Goal: Task Accomplishment & Management: Complete application form

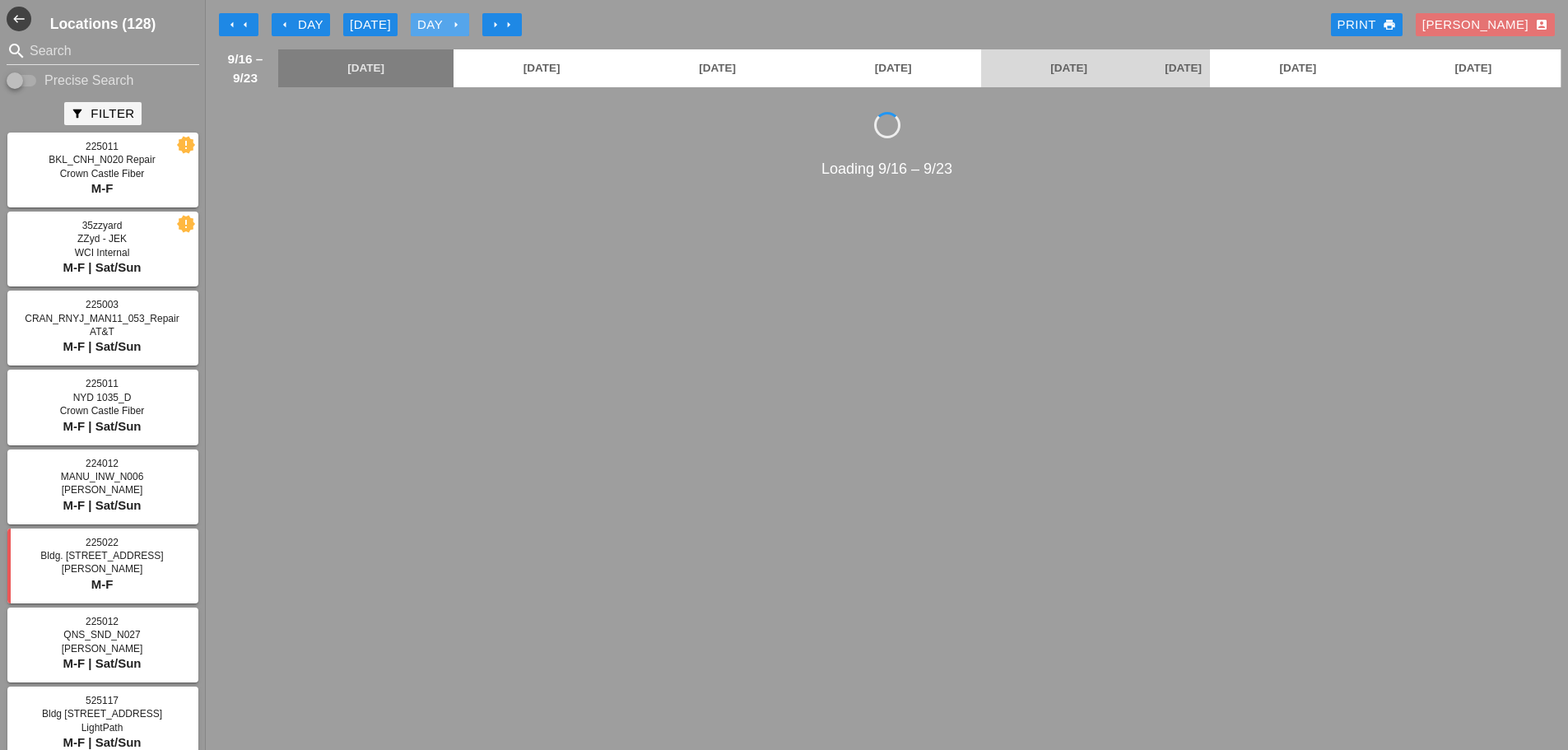
click at [435, 27] on div "Day arrow_right" at bounding box center [440, 25] width 45 height 19
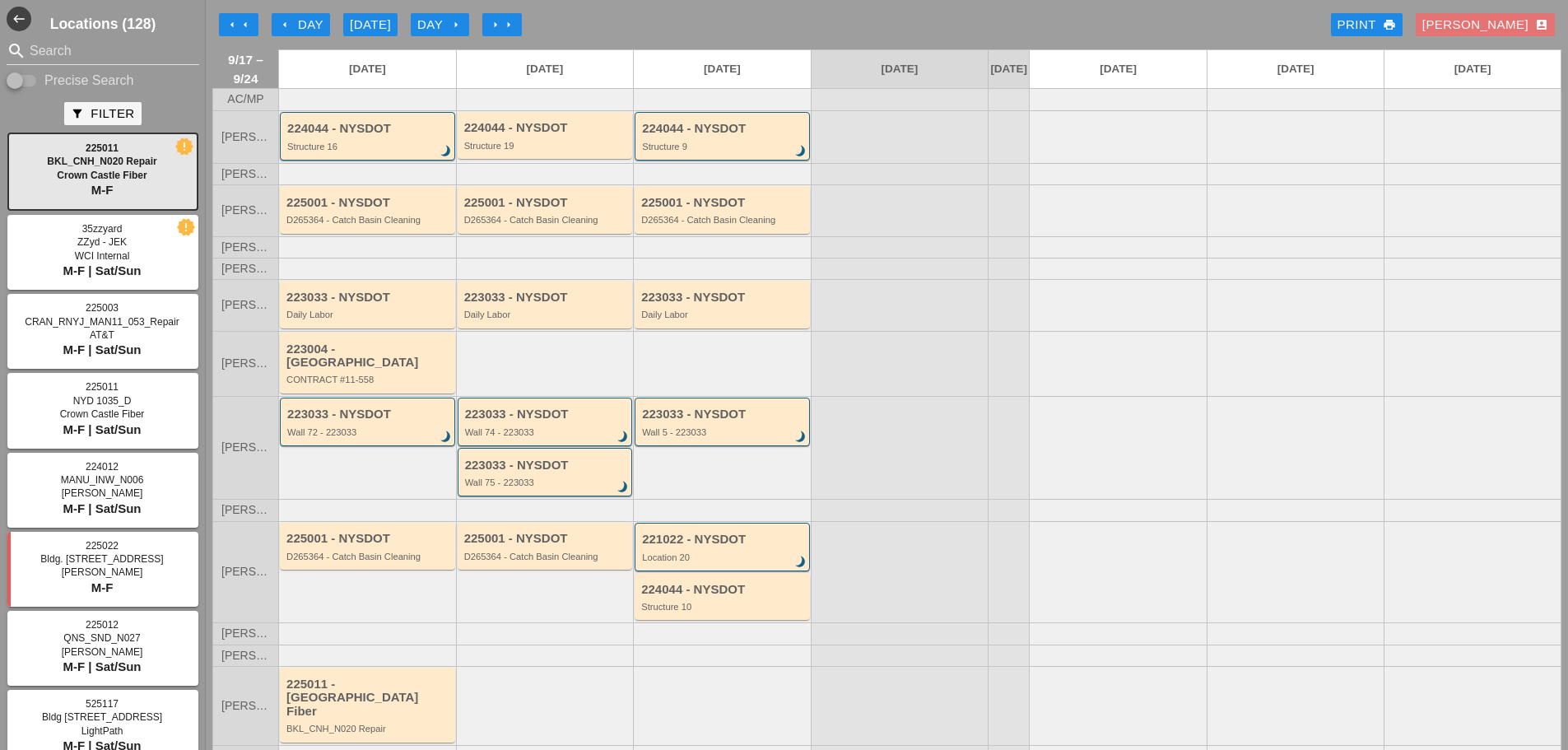
click at [298, 18] on div "arrow_left Day" at bounding box center [301, 25] width 45 height 19
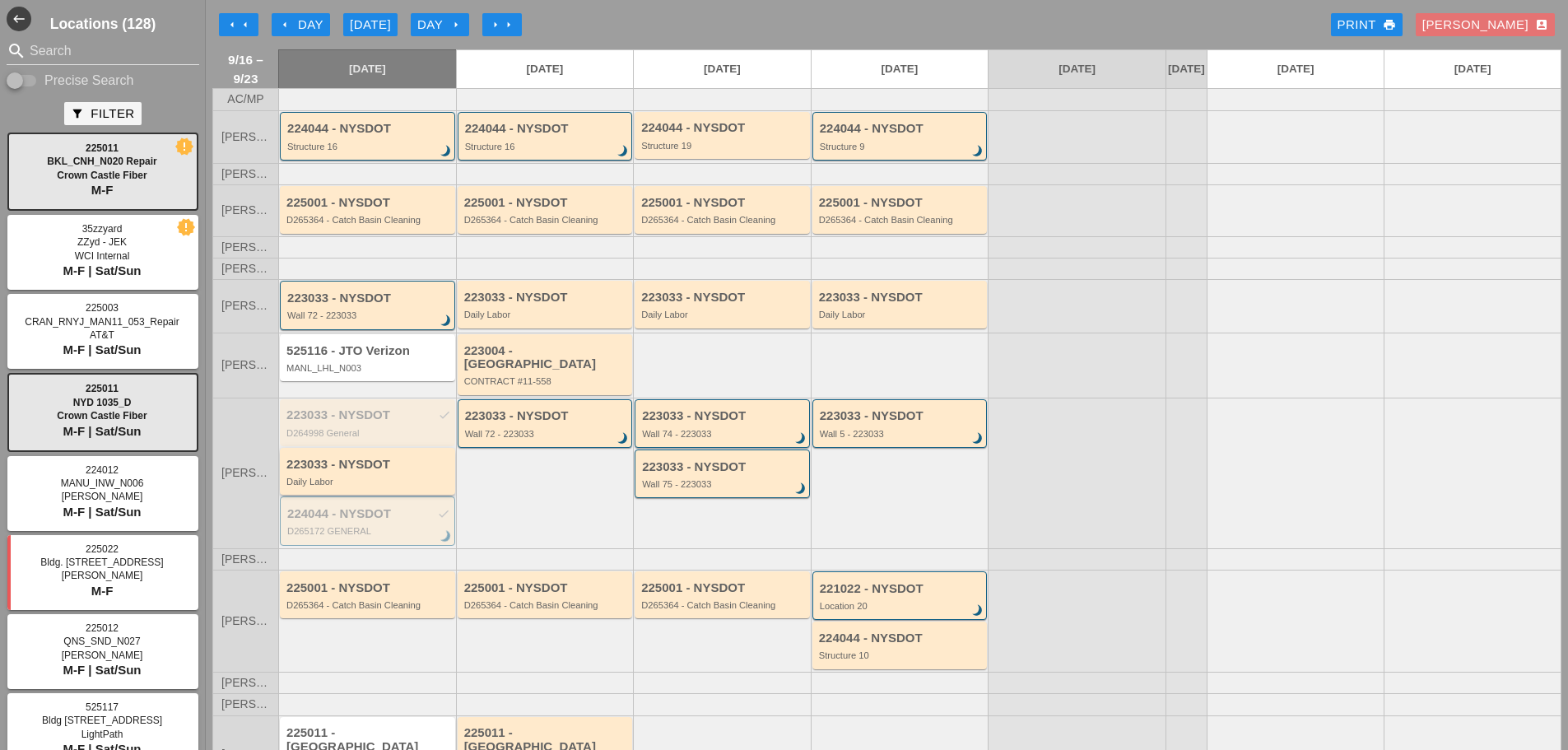
click at [374, 472] on div "223033 - NYSDOT Daily Labor" at bounding box center [369, 472] width 165 height 30
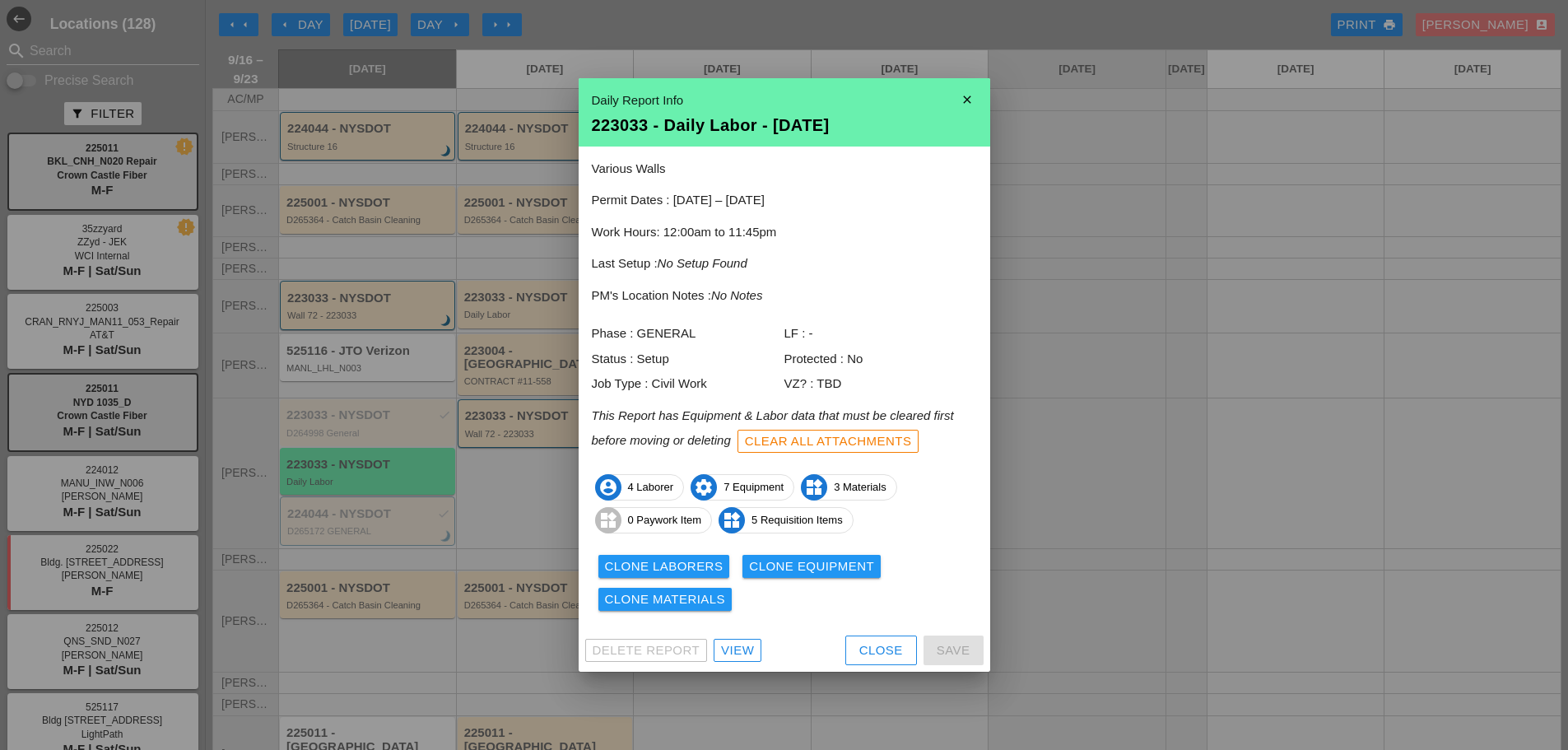
click at [955, 101] on icon "close" at bounding box center [966, 99] width 33 height 33
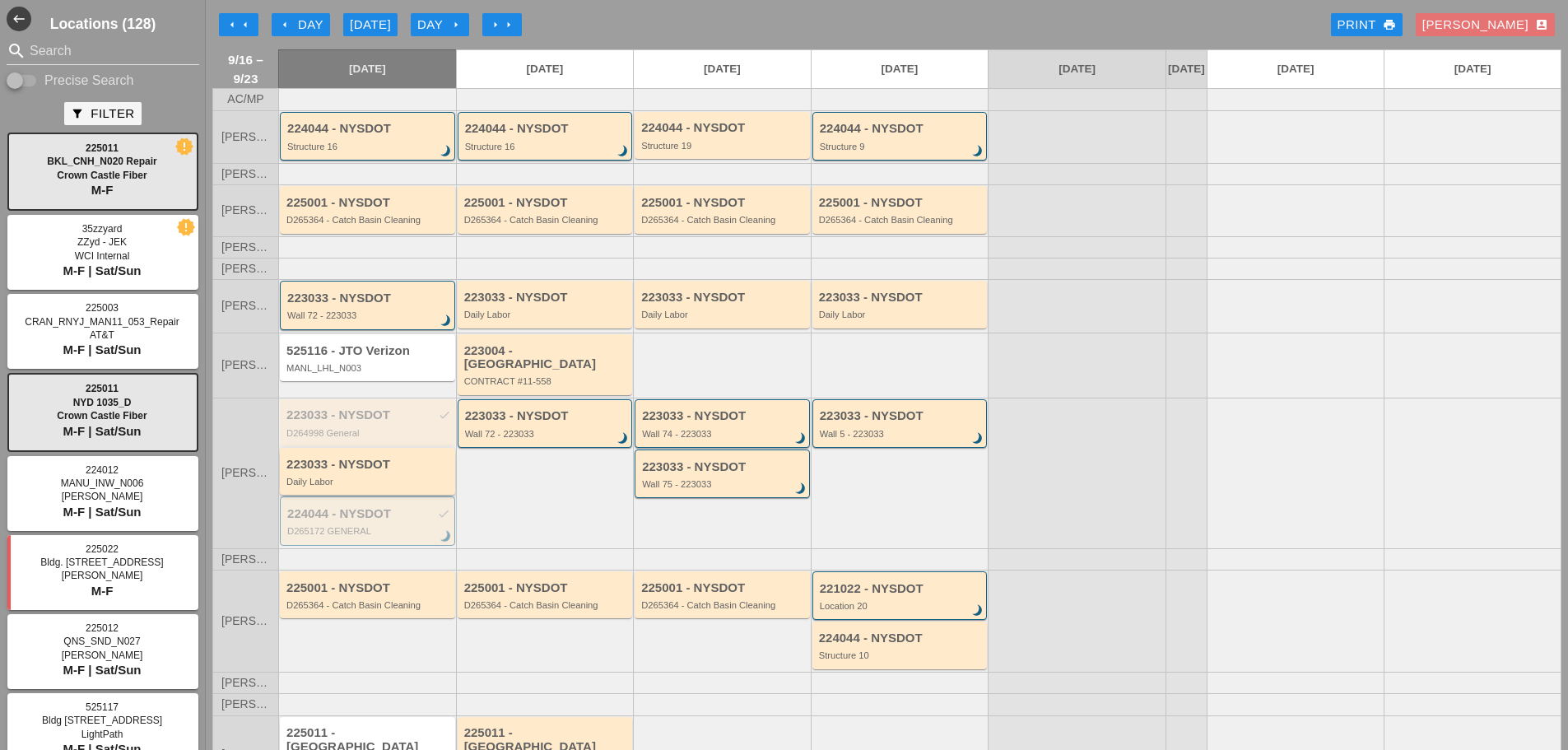
click at [387, 471] on div "223033 - NYSDOT Daily Labor" at bounding box center [369, 472] width 165 height 30
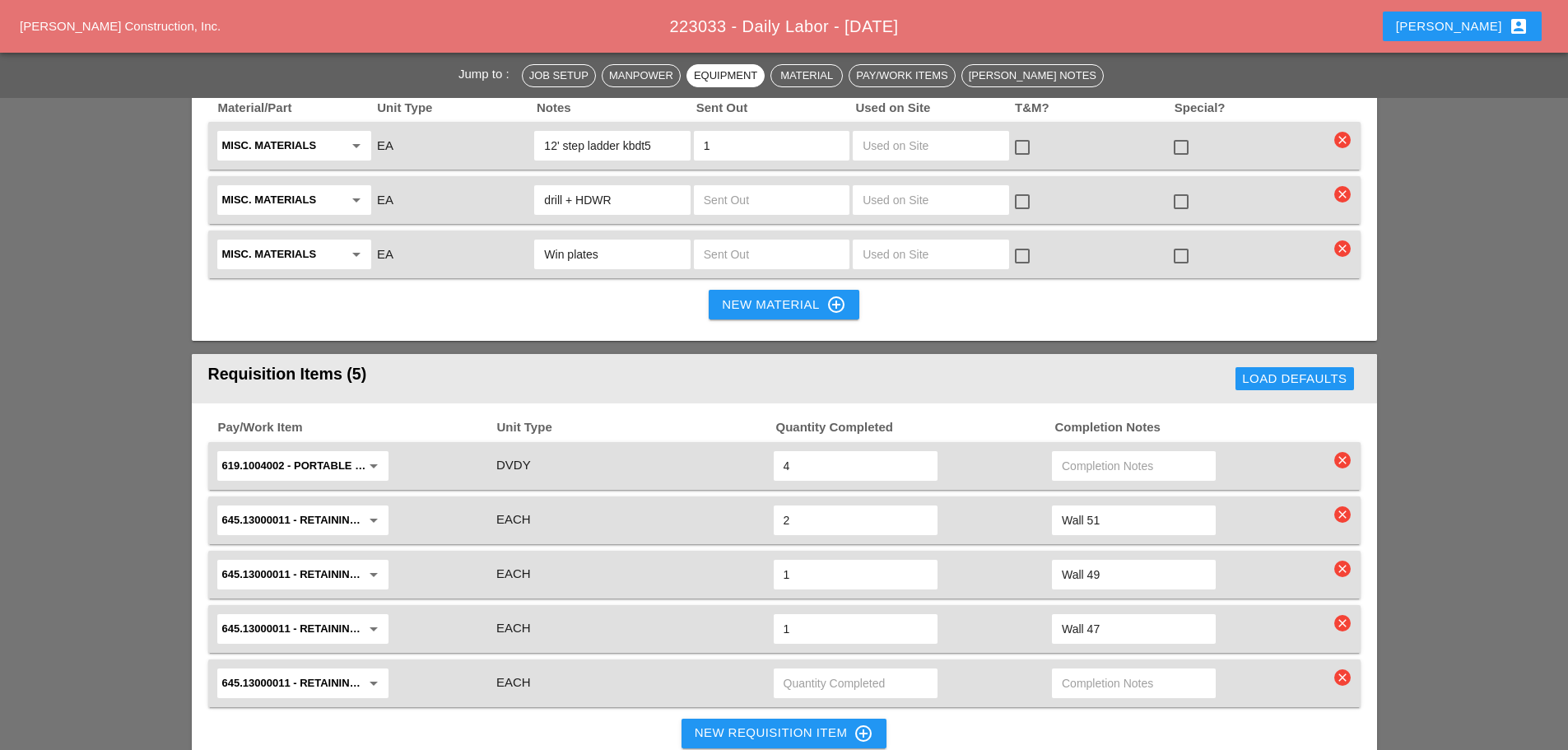
scroll to position [1810, 0]
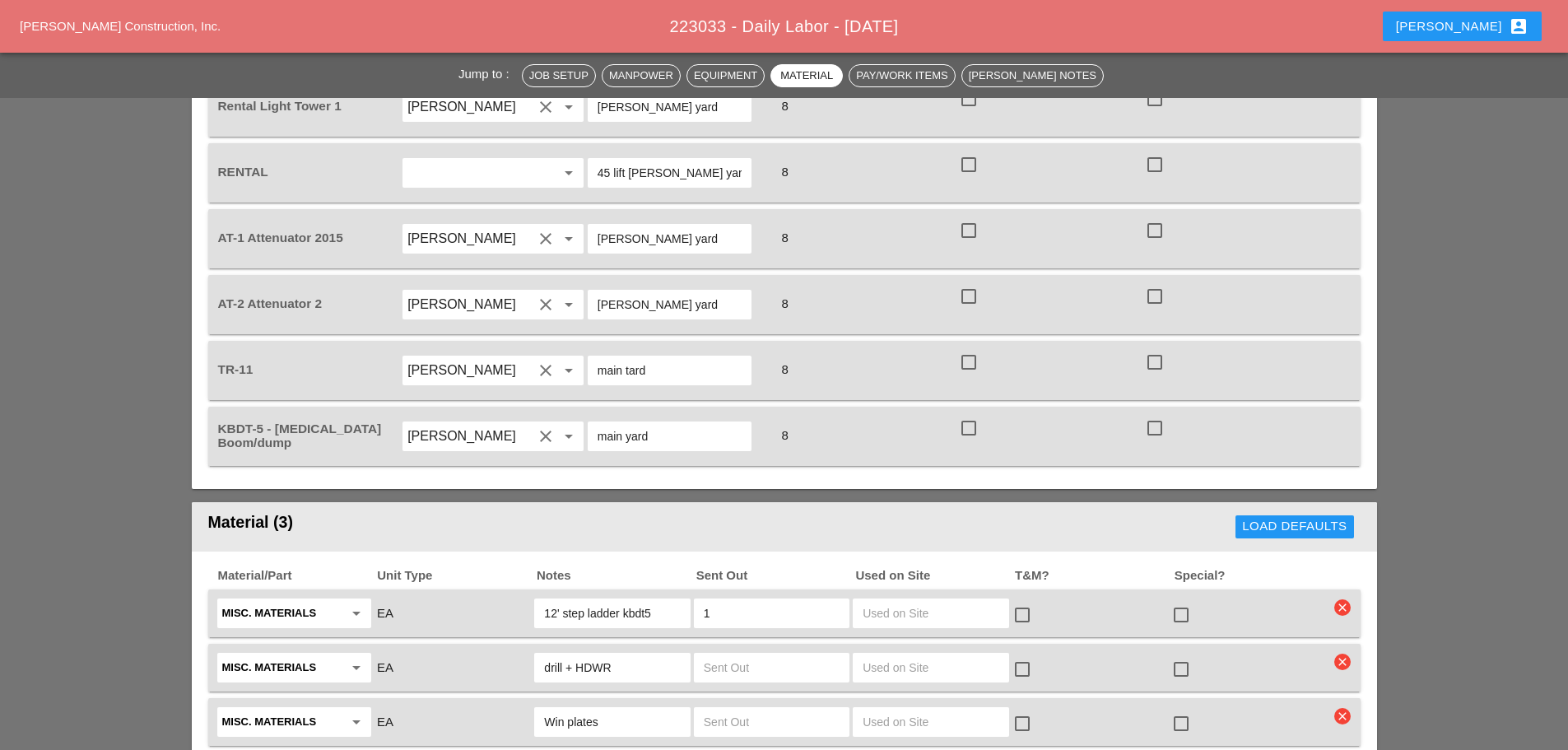
scroll to position [1862, 0]
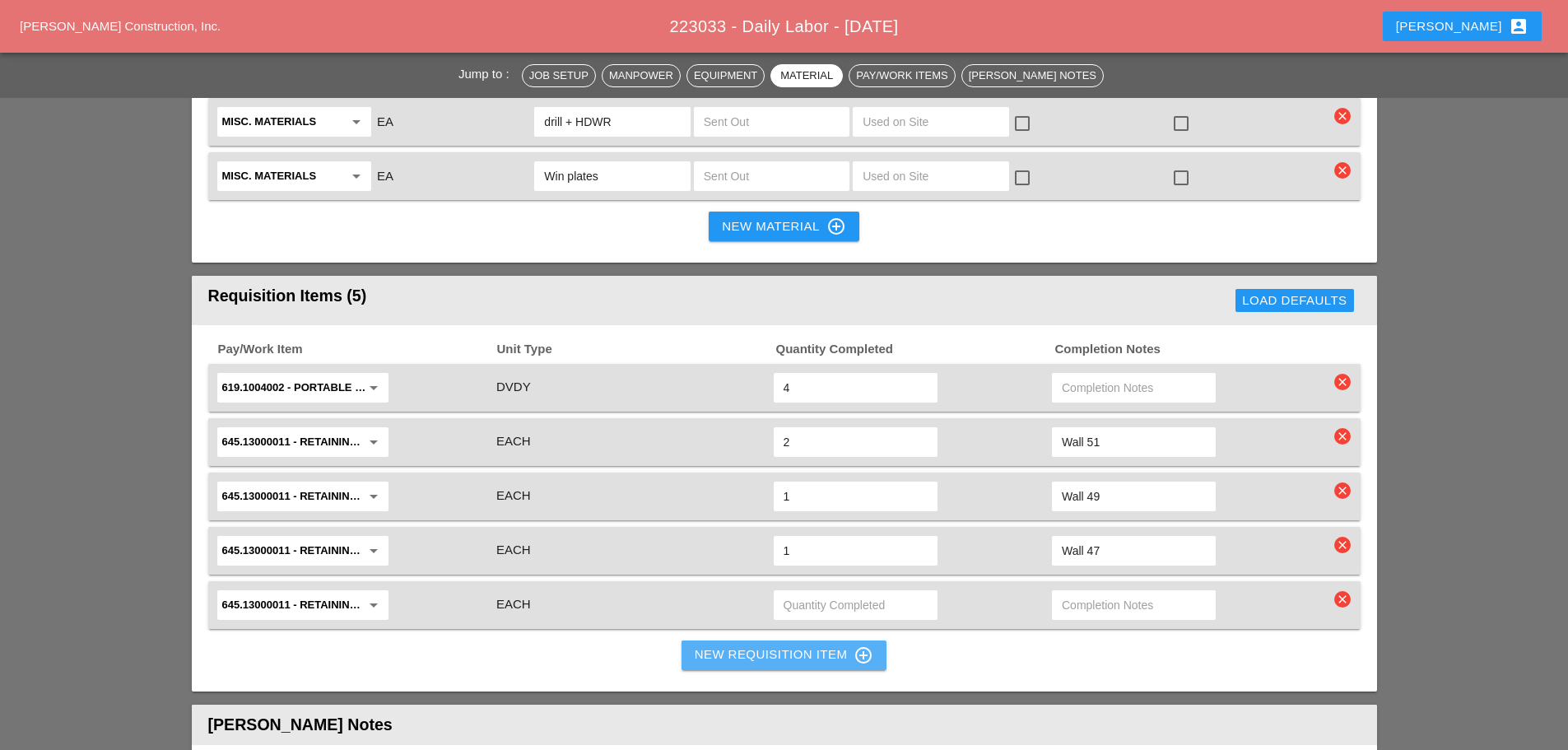
click at [733, 646] on div "New Requisition Item control_point" at bounding box center [785, 655] width 179 height 20
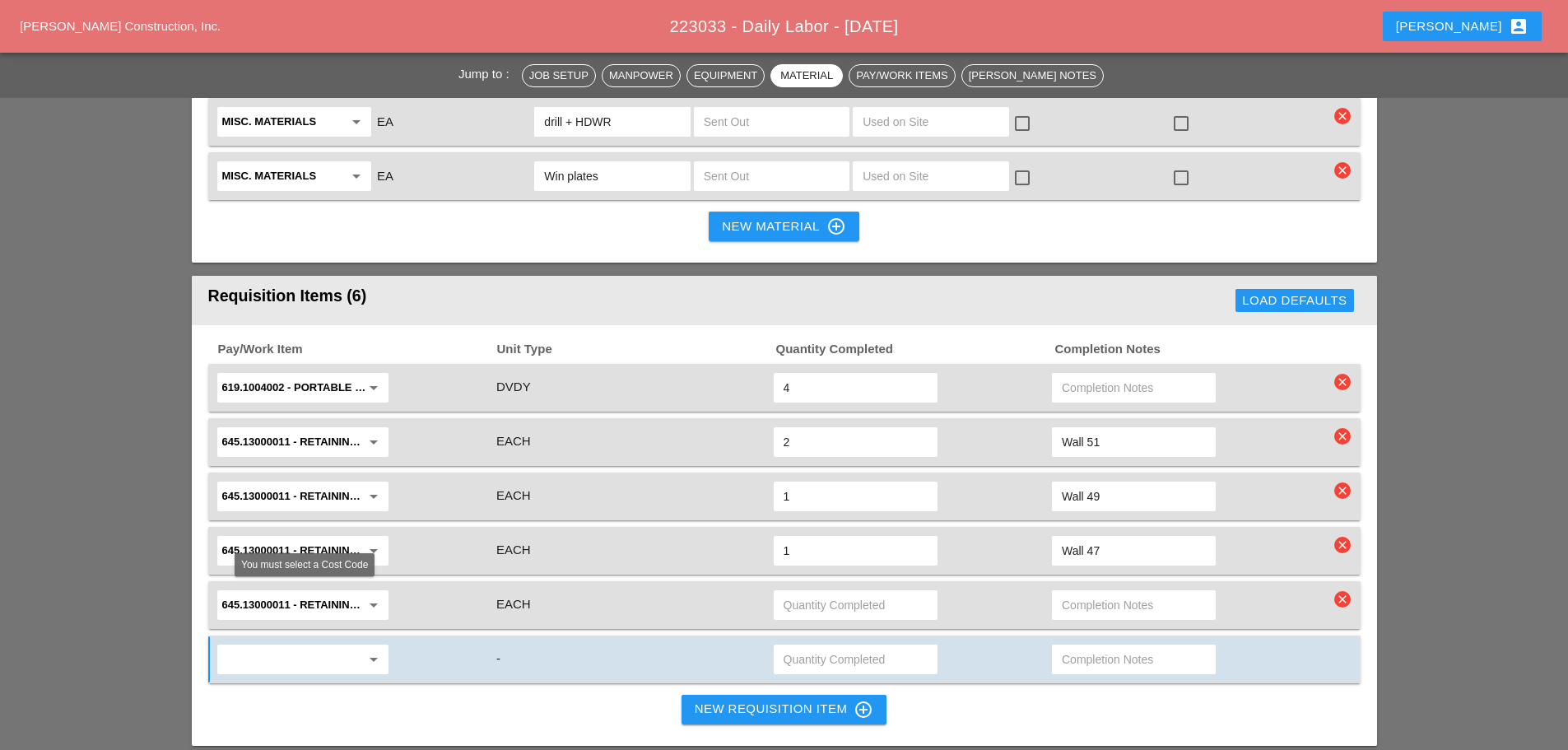
click at [302, 646] on input "text" at bounding box center [291, 658] width 138 height 27
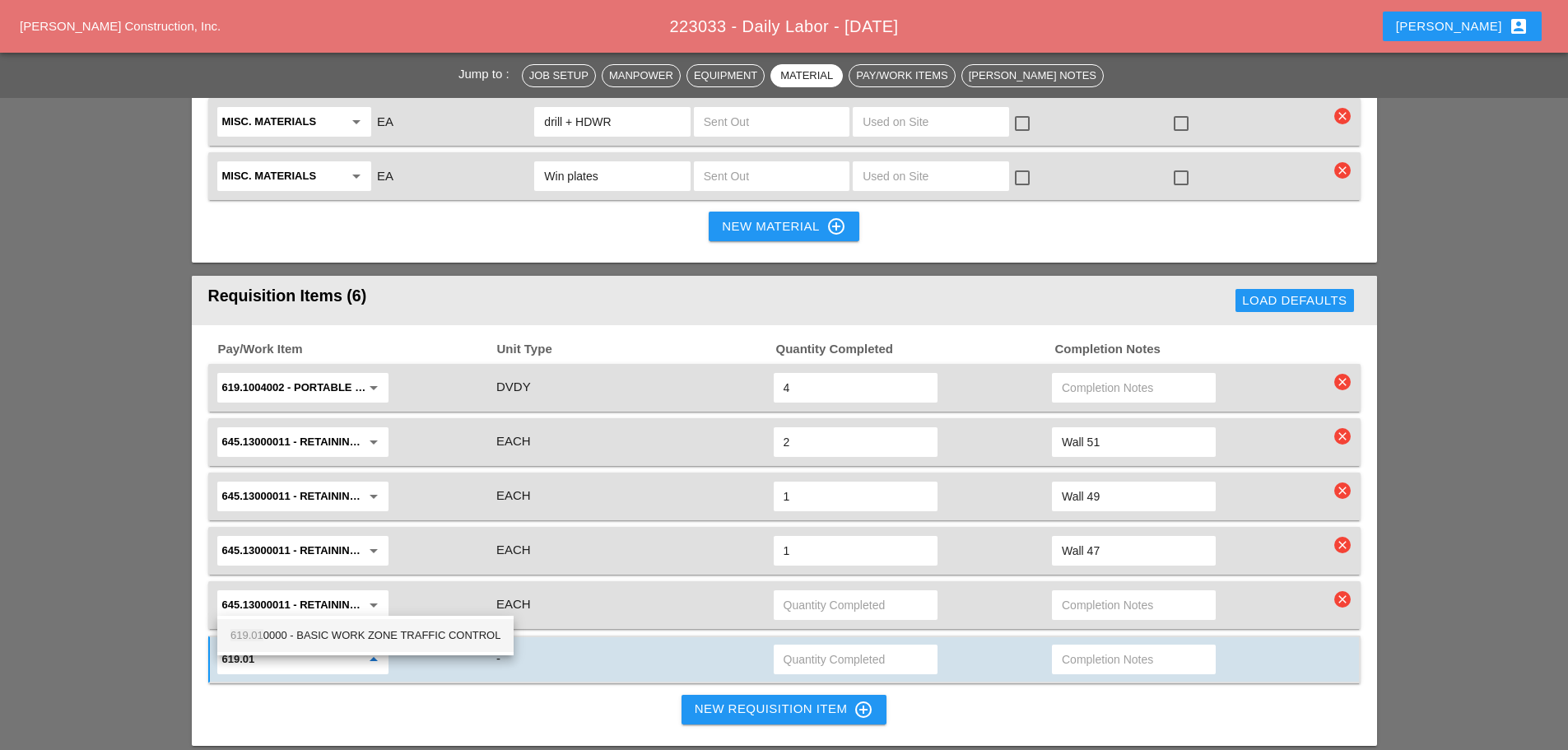
click at [306, 649] on div "619.01 0000 - BASIC WORK ZONE TRAFFIC CONTROL" at bounding box center [366, 635] width 270 height 33
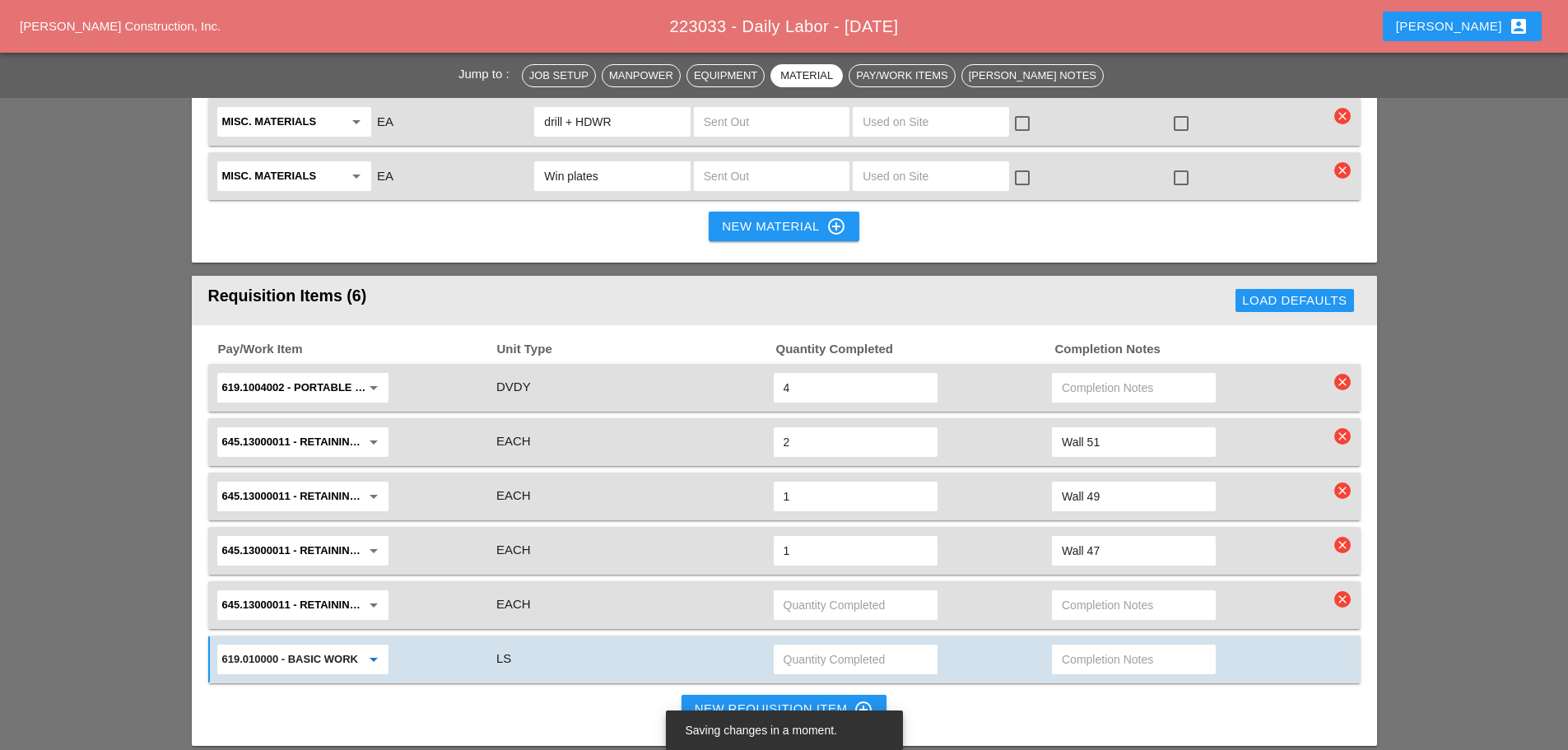
type input "619.010000 - BASIC WORK ZONE TRAFFIC CONTROL"
click at [790, 646] on input "text" at bounding box center [856, 658] width 144 height 27
type input ".052"
click at [707, 700] on div "New Requisition Item control_point" at bounding box center [785, 710] width 179 height 20
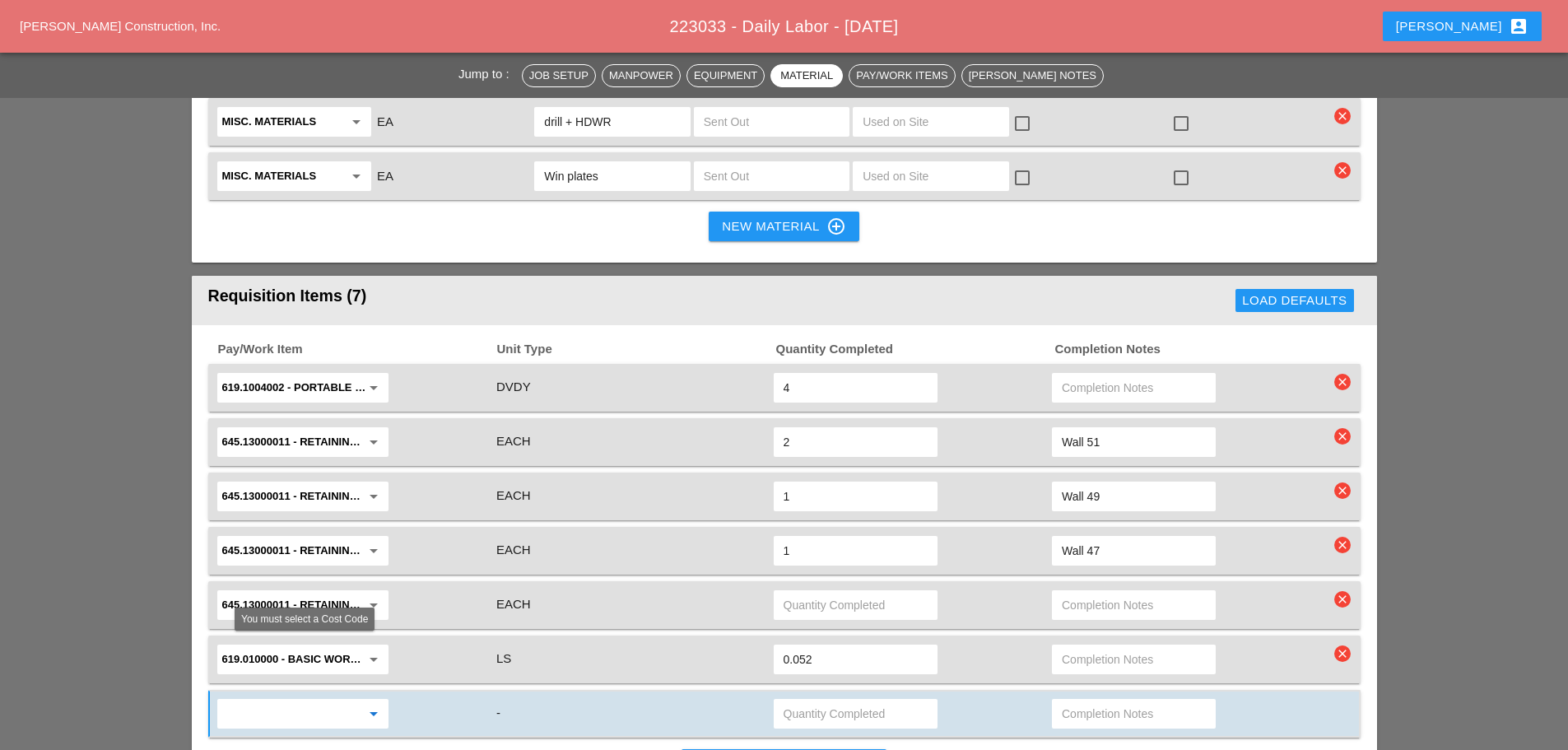
click at [299, 700] on input "text" at bounding box center [291, 713] width 138 height 27
click at [313, 698] on div "619.2401 - Night time Operations (Each Location)" at bounding box center [345, 690] width 230 height 20
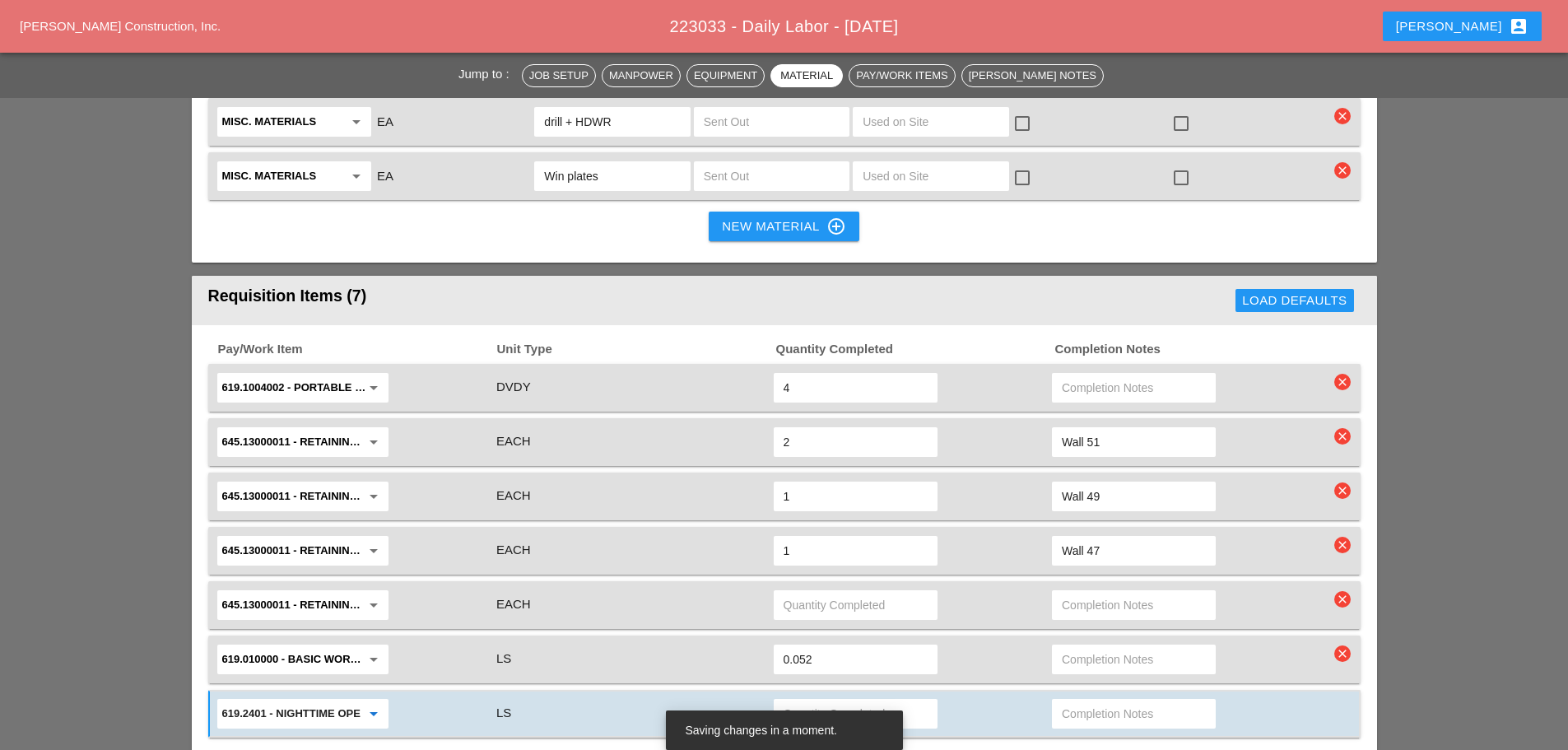
type input "619.2401 - Nighttime Operations (Each Location)"
click at [828, 696] on div at bounding box center [911, 713] width 279 height 34
click at [821, 700] on input "text" at bounding box center [856, 713] width 144 height 27
type input ".023"
click at [777, 749] on div "New Requisition Item control_point" at bounding box center [785, 764] width 179 height 20
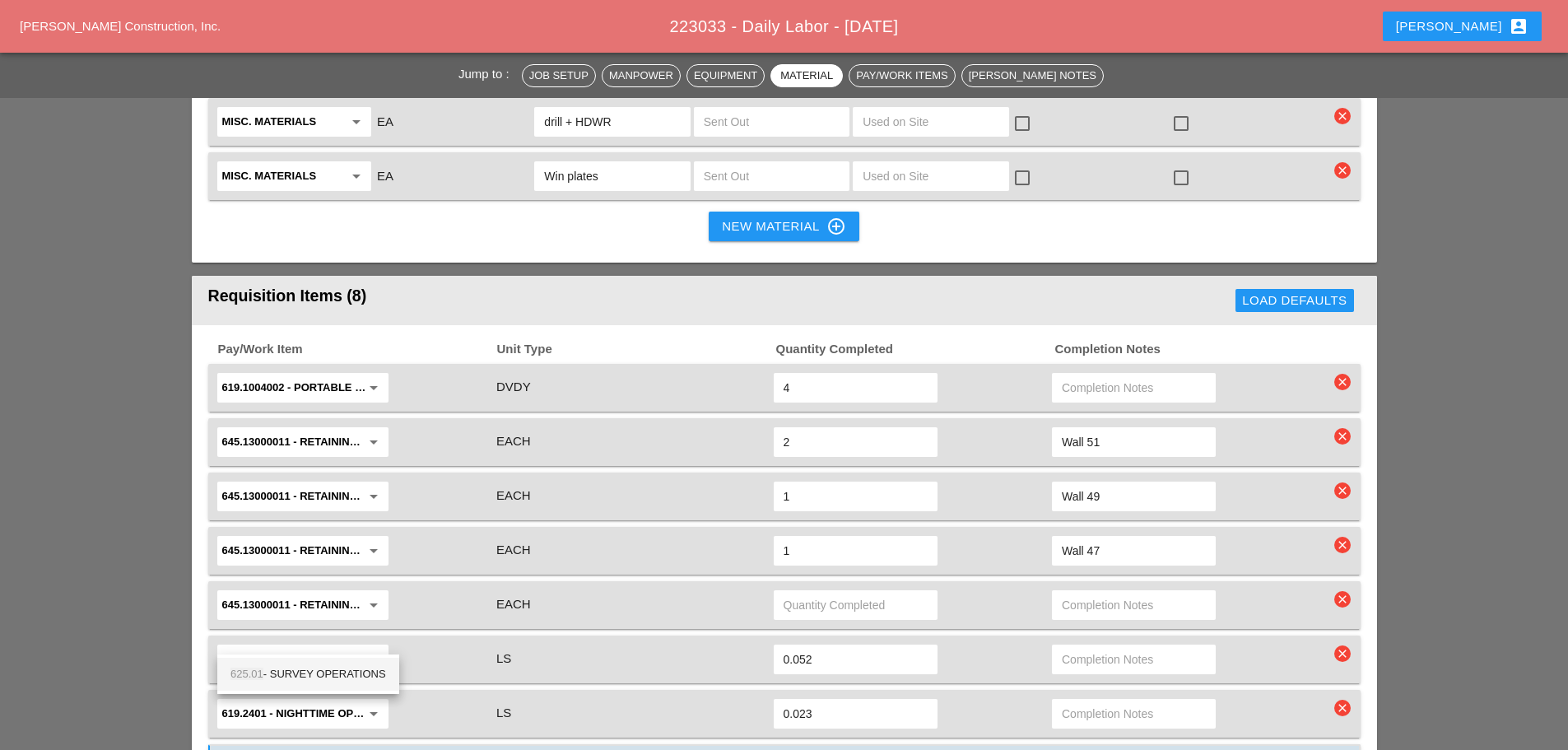
click at [348, 676] on div "625.01 - SURVEY OPERATIONS" at bounding box center [309, 674] width 156 height 20
type input "625.01 - SURVEY OPERATIONS"
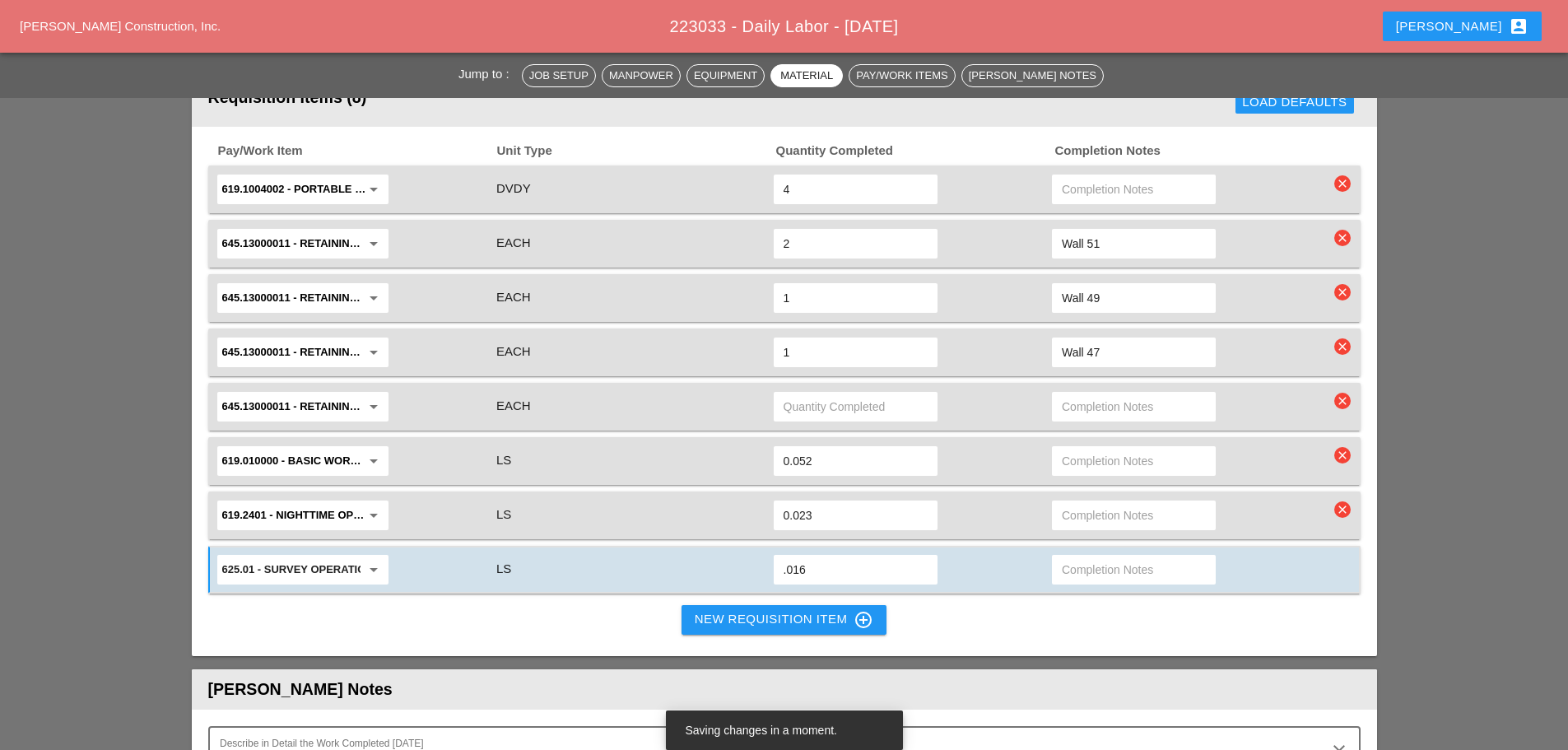
scroll to position [2109, 0]
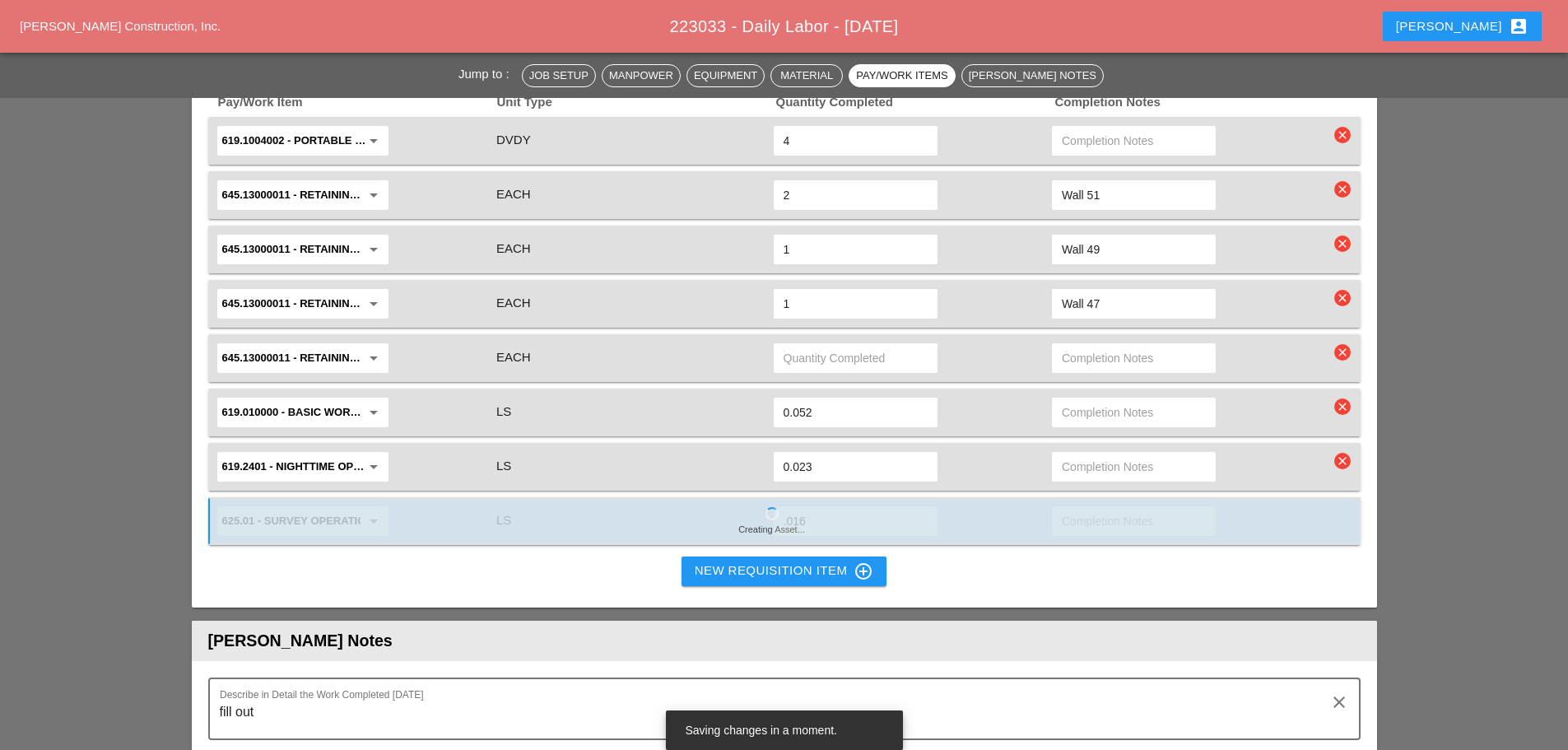
type input ".016"
click at [705, 556] on button "New Requisition Item control_point" at bounding box center [784, 571] width 206 height 30
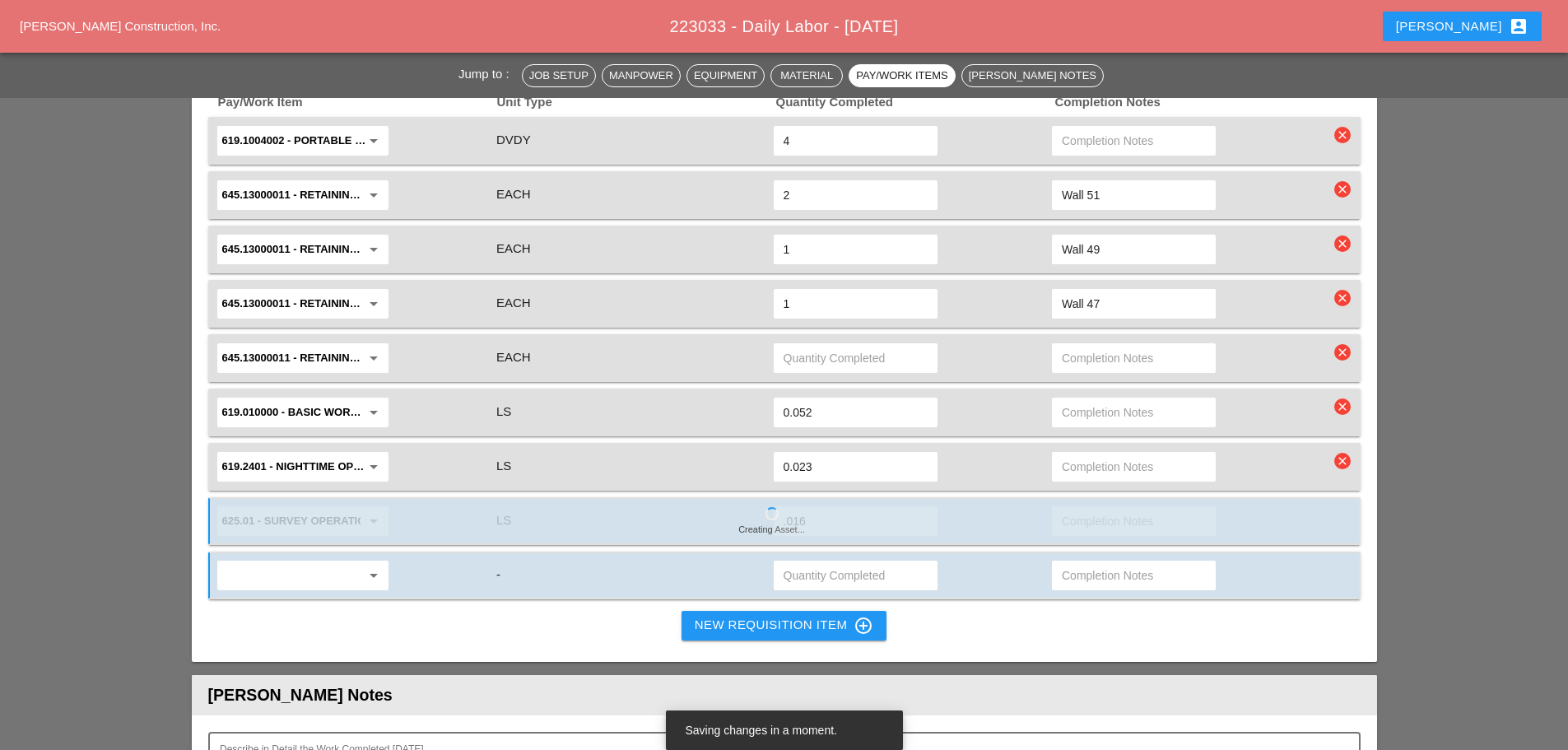
click at [298, 562] on input "text" at bounding box center [291, 575] width 138 height 27
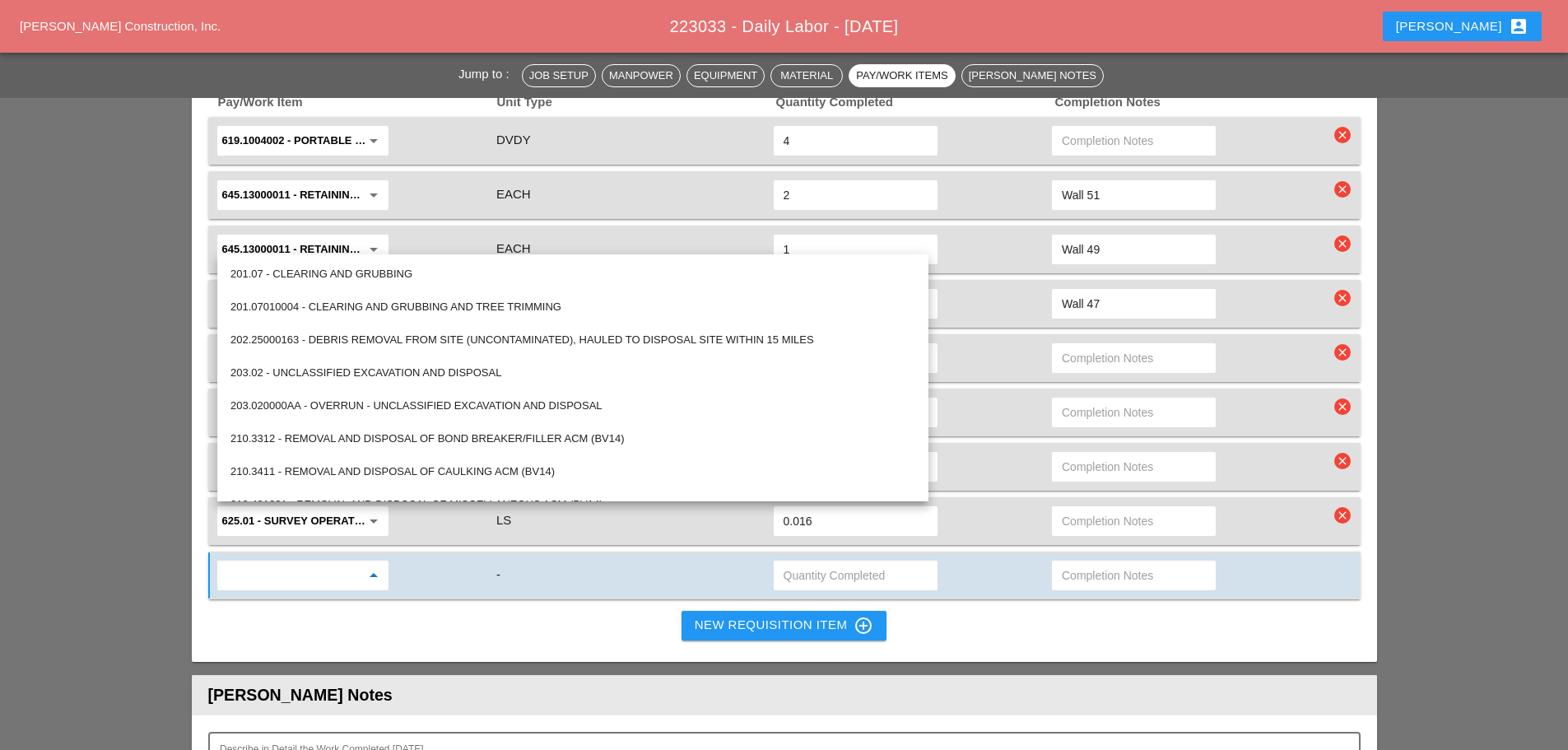
type input "6"
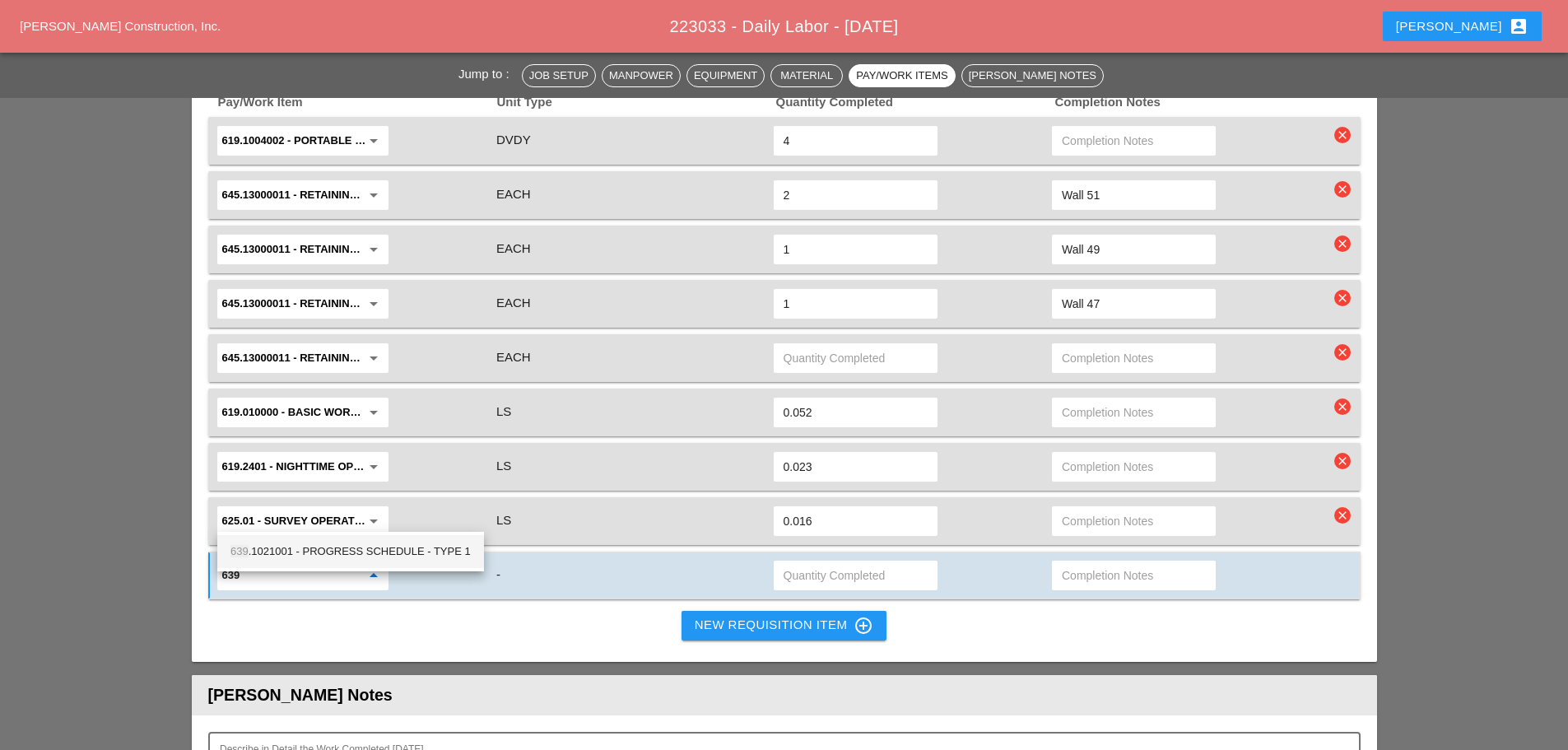
click at [302, 553] on div "639 .1021001 - PROGRESS SCHEDULE - TYPE 1" at bounding box center [351, 551] width 241 height 20
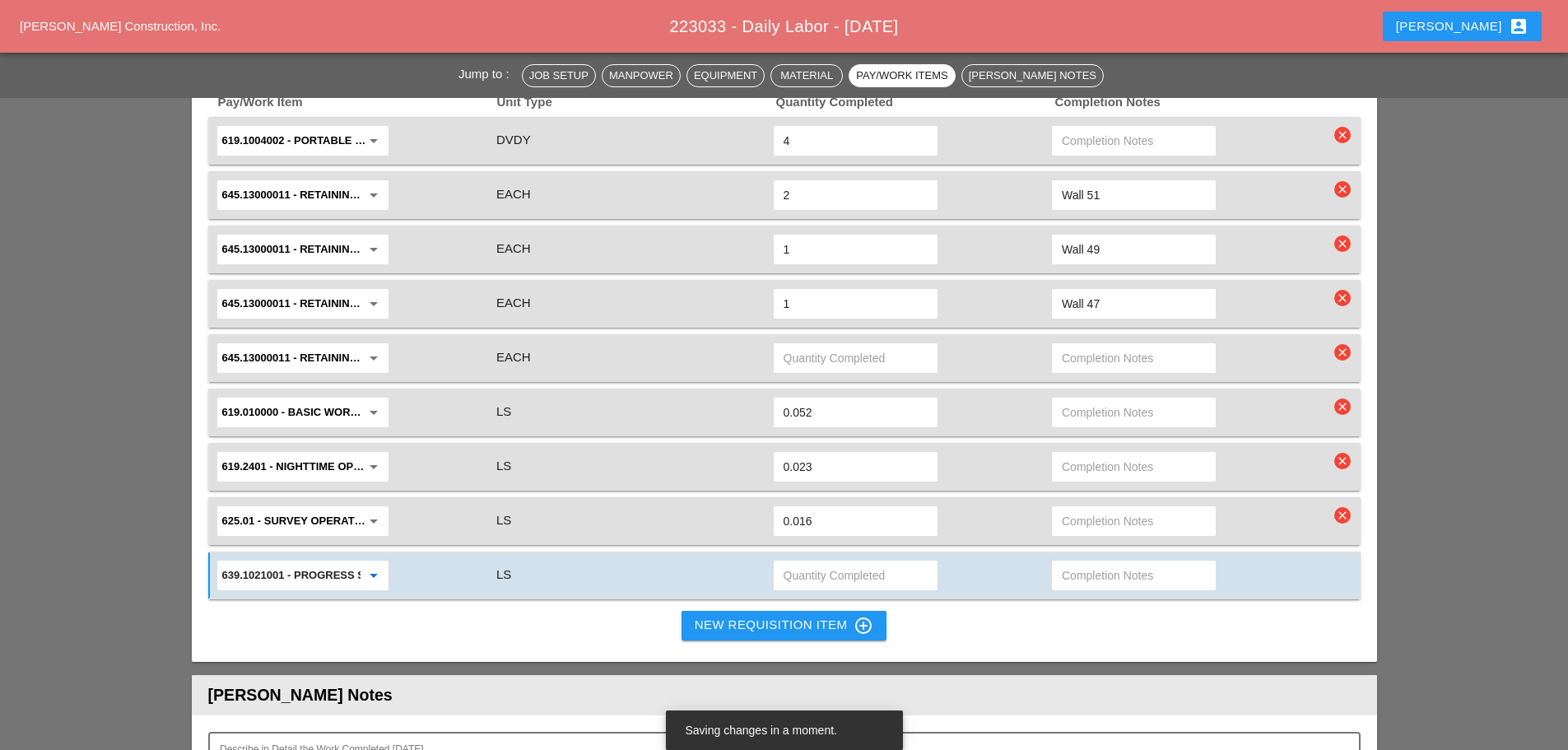
type input "639.1021001 - PROGRESS SCHEDULE - TYPE 1"
click at [793, 562] on input "text" at bounding box center [856, 575] width 144 height 27
type input ".06"
click at [712, 615] on div "New Requisition Item control_point" at bounding box center [785, 625] width 179 height 20
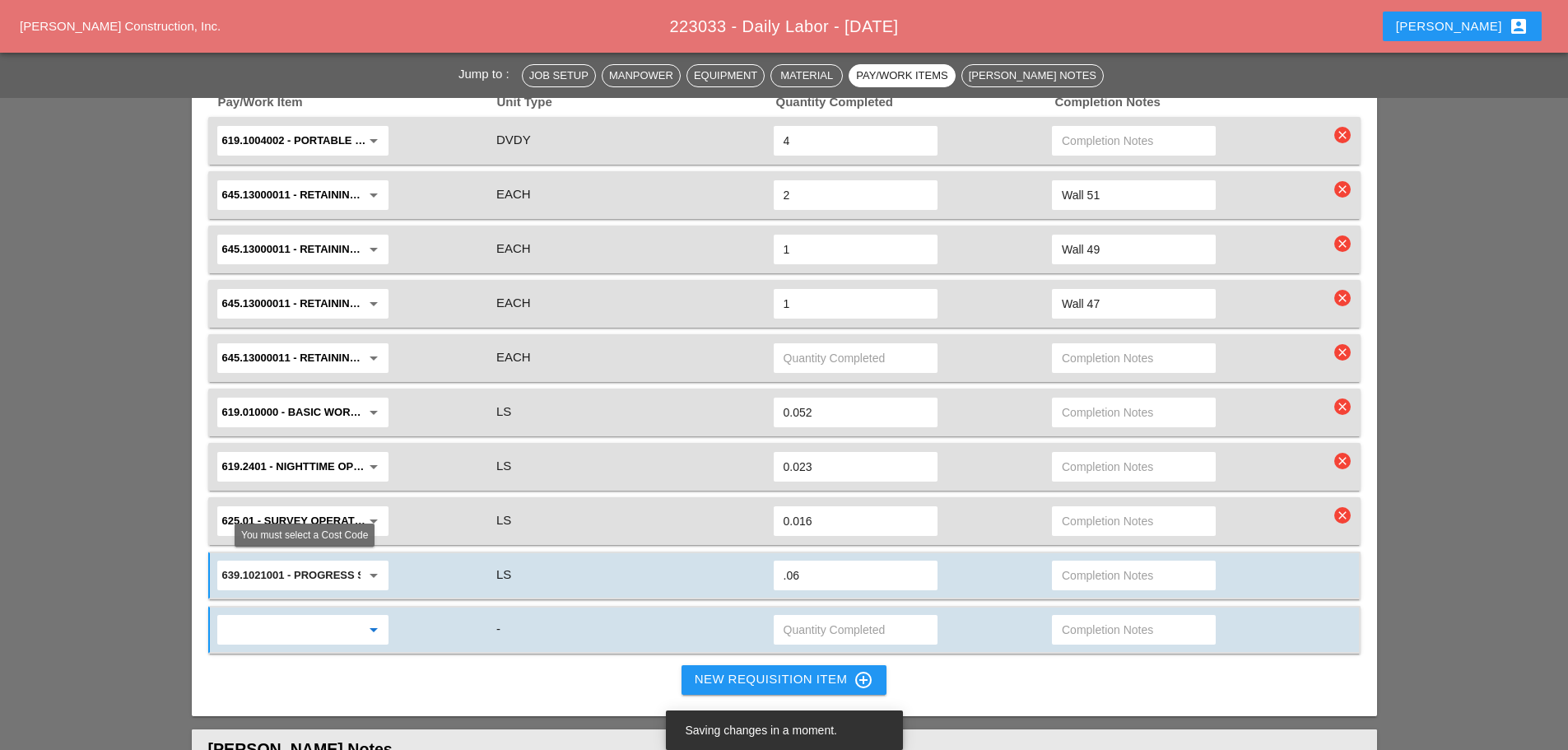
click at [346, 616] on input "text" at bounding box center [291, 629] width 138 height 27
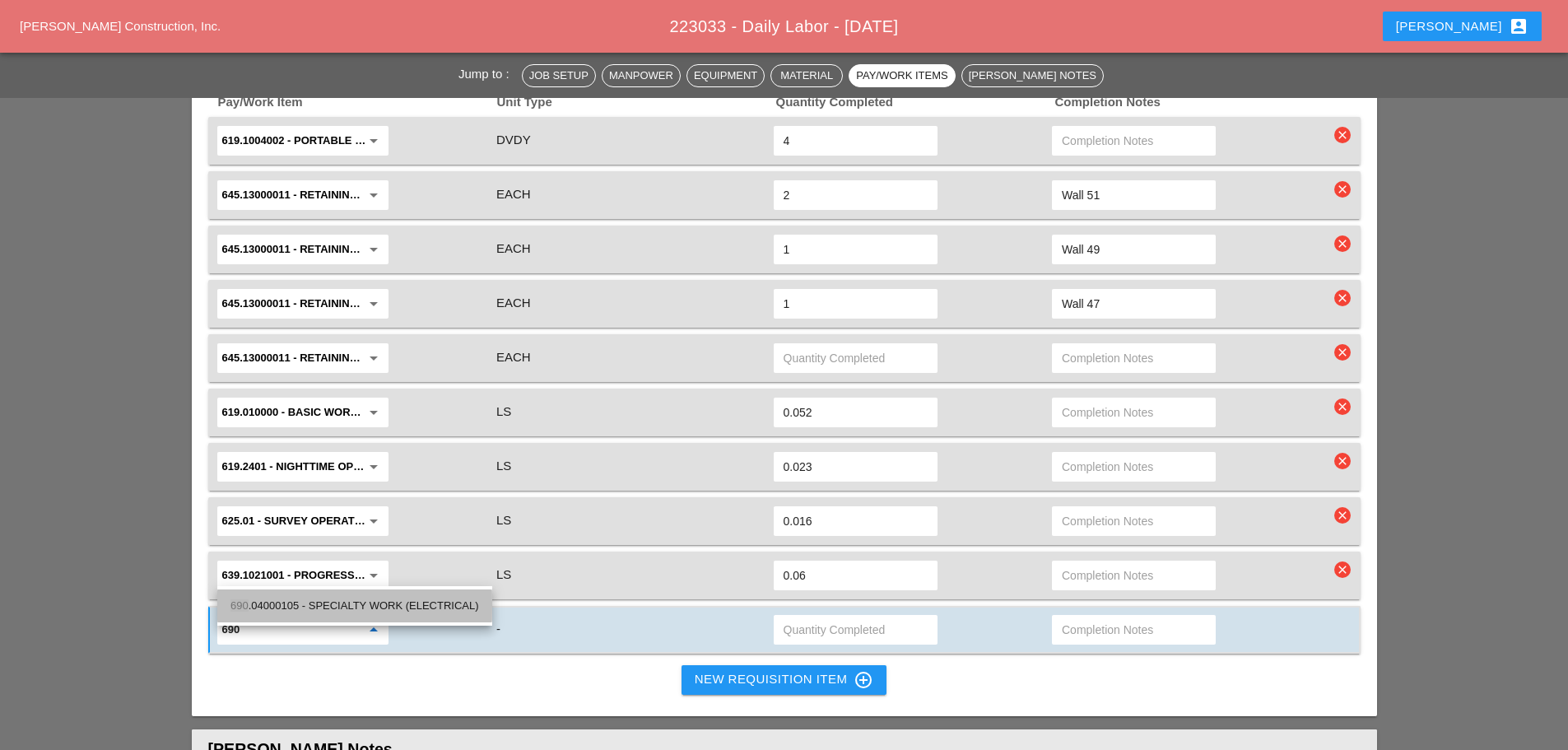
click at [331, 600] on div "690 .04000105 - SPECIALTY WORK (ELECTRICAL)" at bounding box center [355, 605] width 249 height 20
type input "690.04000105 - SPECIALTY WORK (ELECTRICAL)"
click at [804, 616] on input "text" at bounding box center [856, 629] width 144 height 27
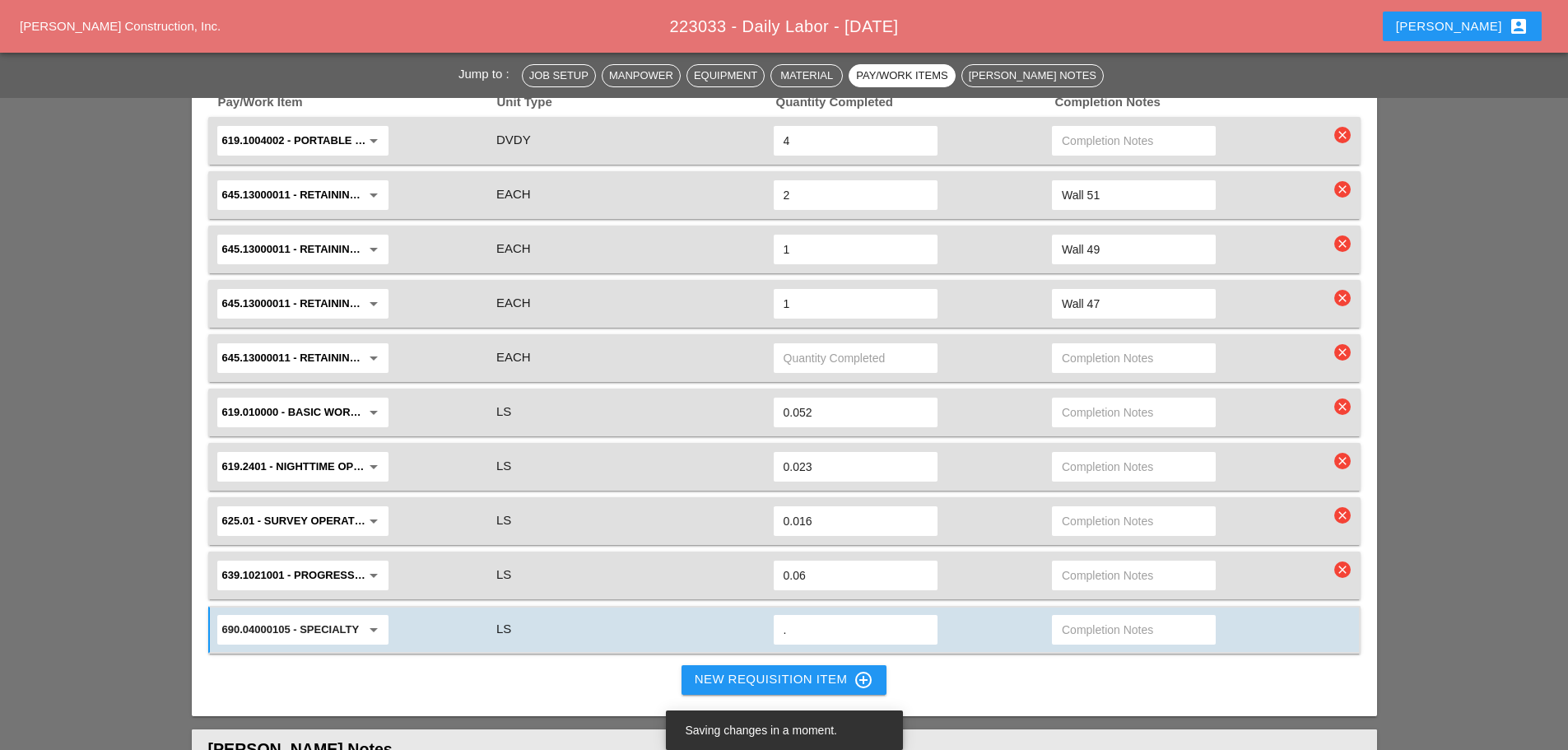
type input ".9"
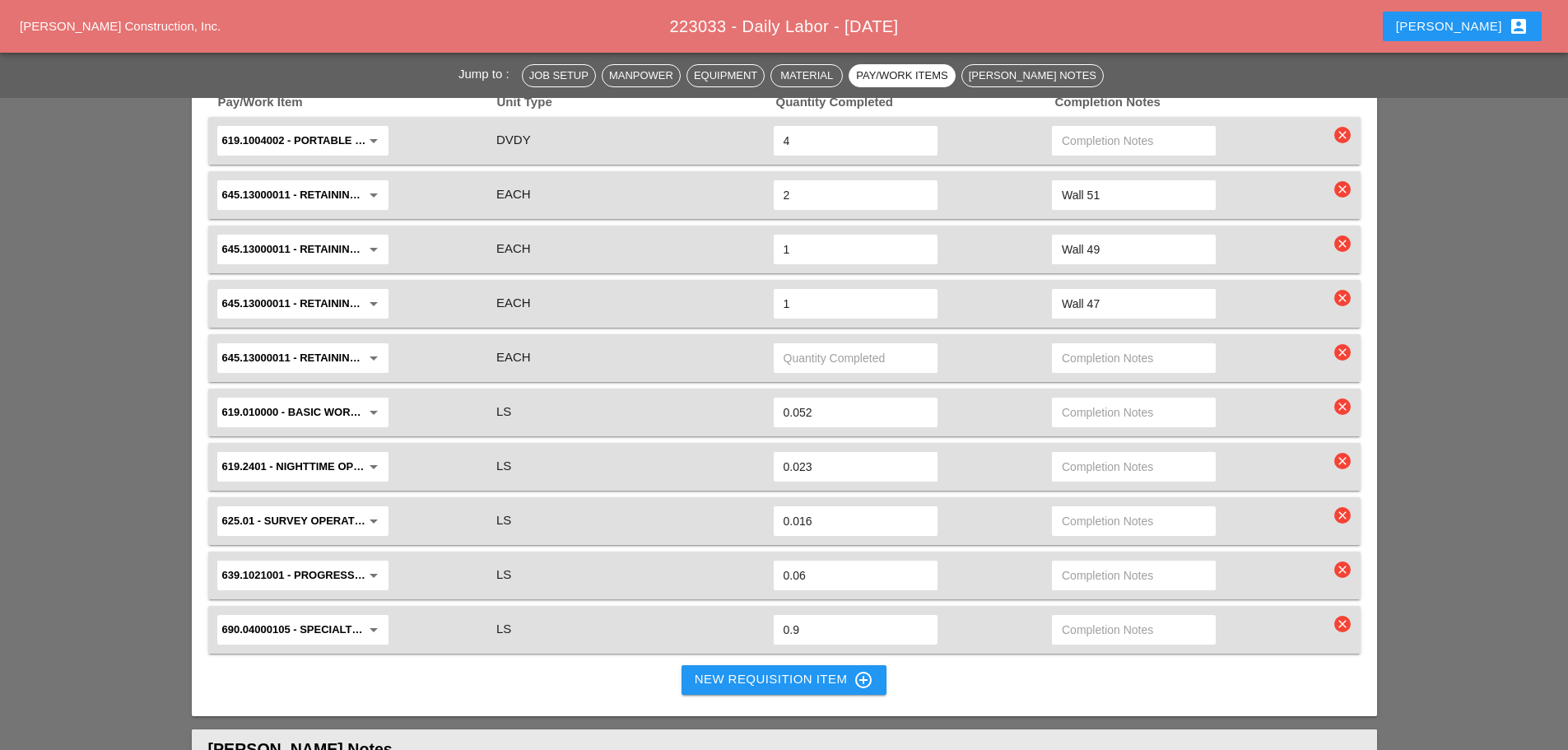
click at [1105, 399] on input "text" at bounding box center [1134, 412] width 144 height 27
type input "FINAL LUMP SUM RELEASE"
click at [1094, 453] on input "text" at bounding box center [1134, 466] width 144 height 27
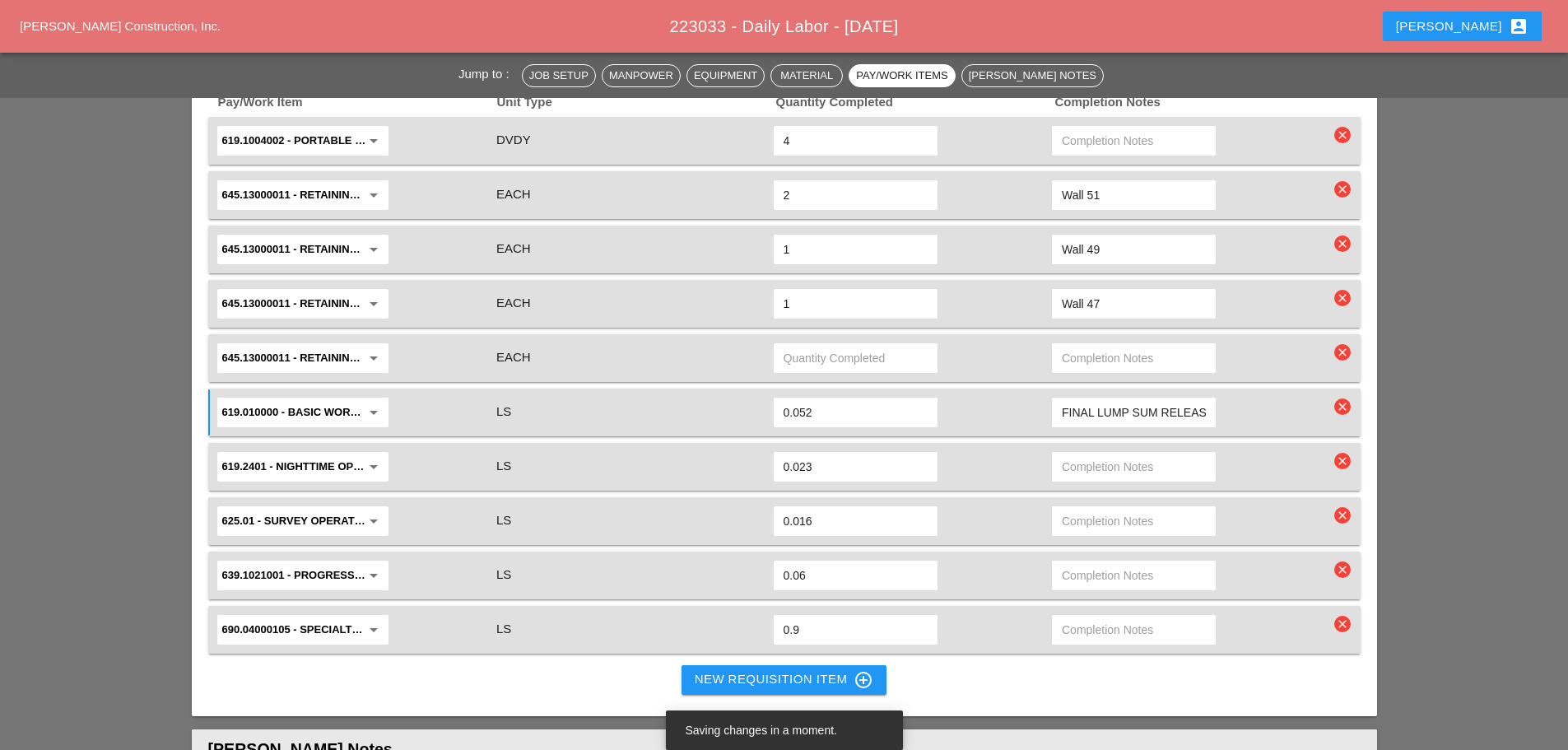
paste input "FINAL LUMP SUM RELEASE"
type input "FINAL LUMP SUM RELEASE"
click at [1100, 508] on input "text" at bounding box center [1134, 520] width 144 height 27
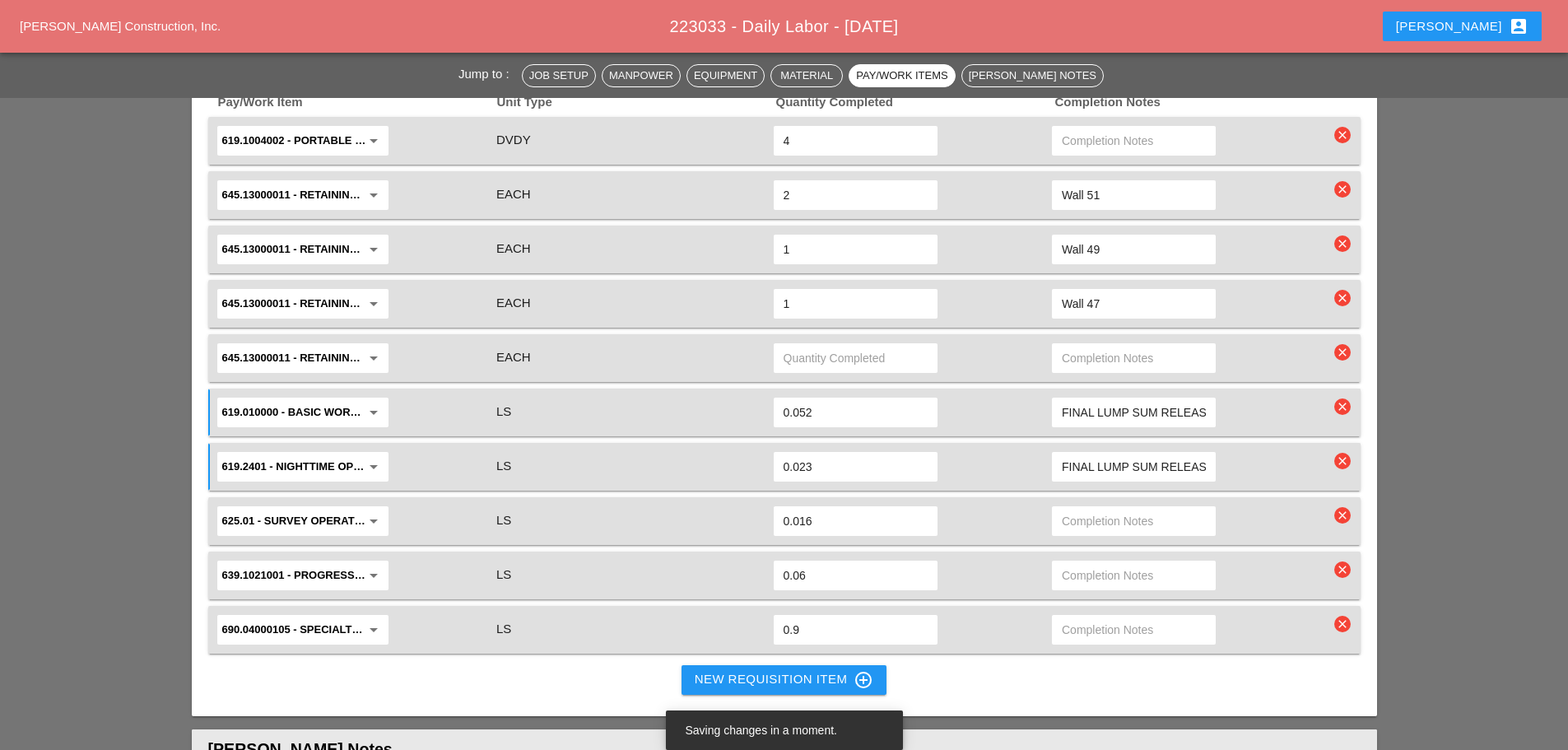
paste input "FINAL LUMP SUM RELEASE"
type input "FINAL LUMP SUM RELEASE"
click at [1091, 562] on input "text" at bounding box center [1134, 575] width 144 height 27
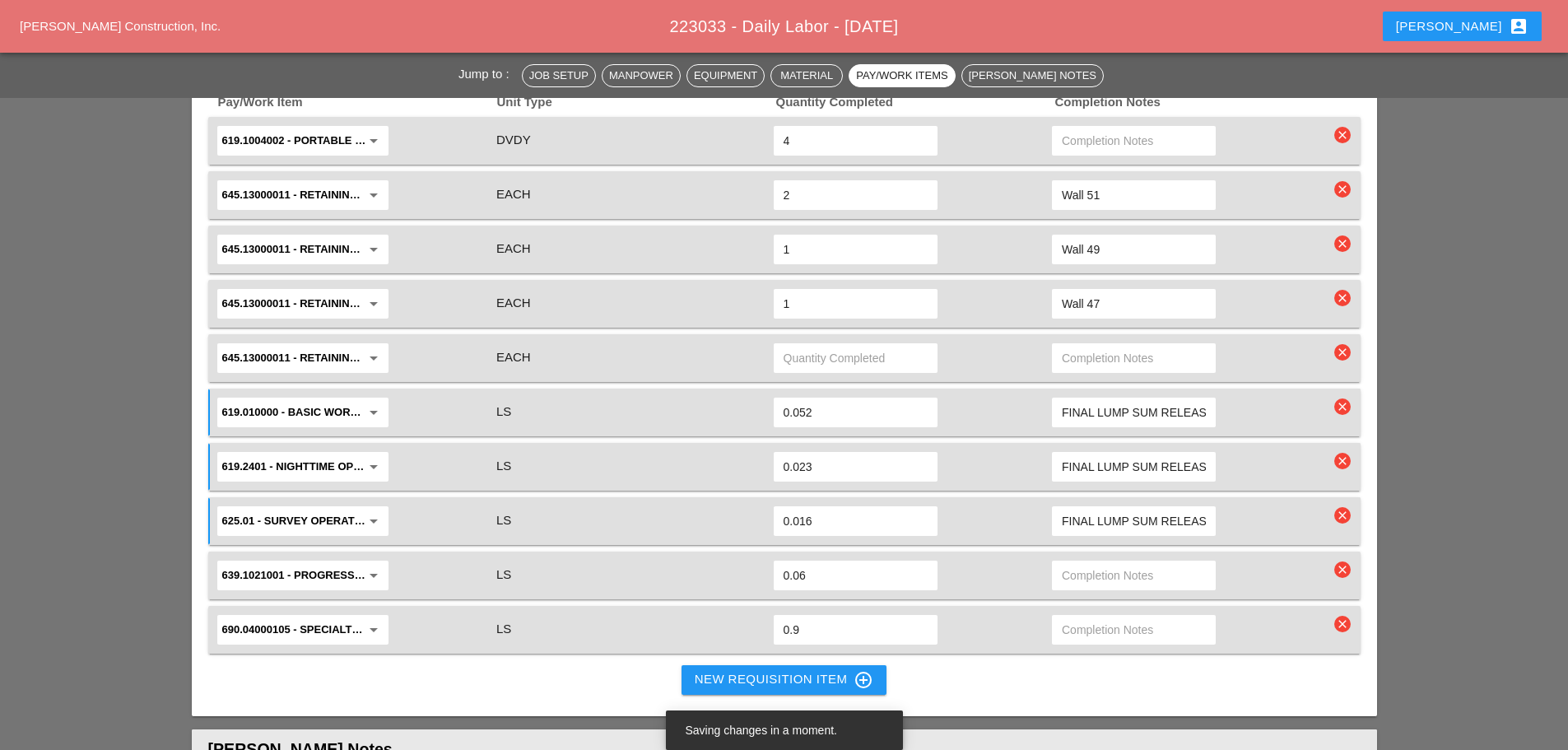
paste input "FINAL LUMP SUM RELEASE"
type input "FINAL LUMP SUM RELEASE"
click at [1084, 616] on input "text" at bounding box center [1134, 629] width 144 height 27
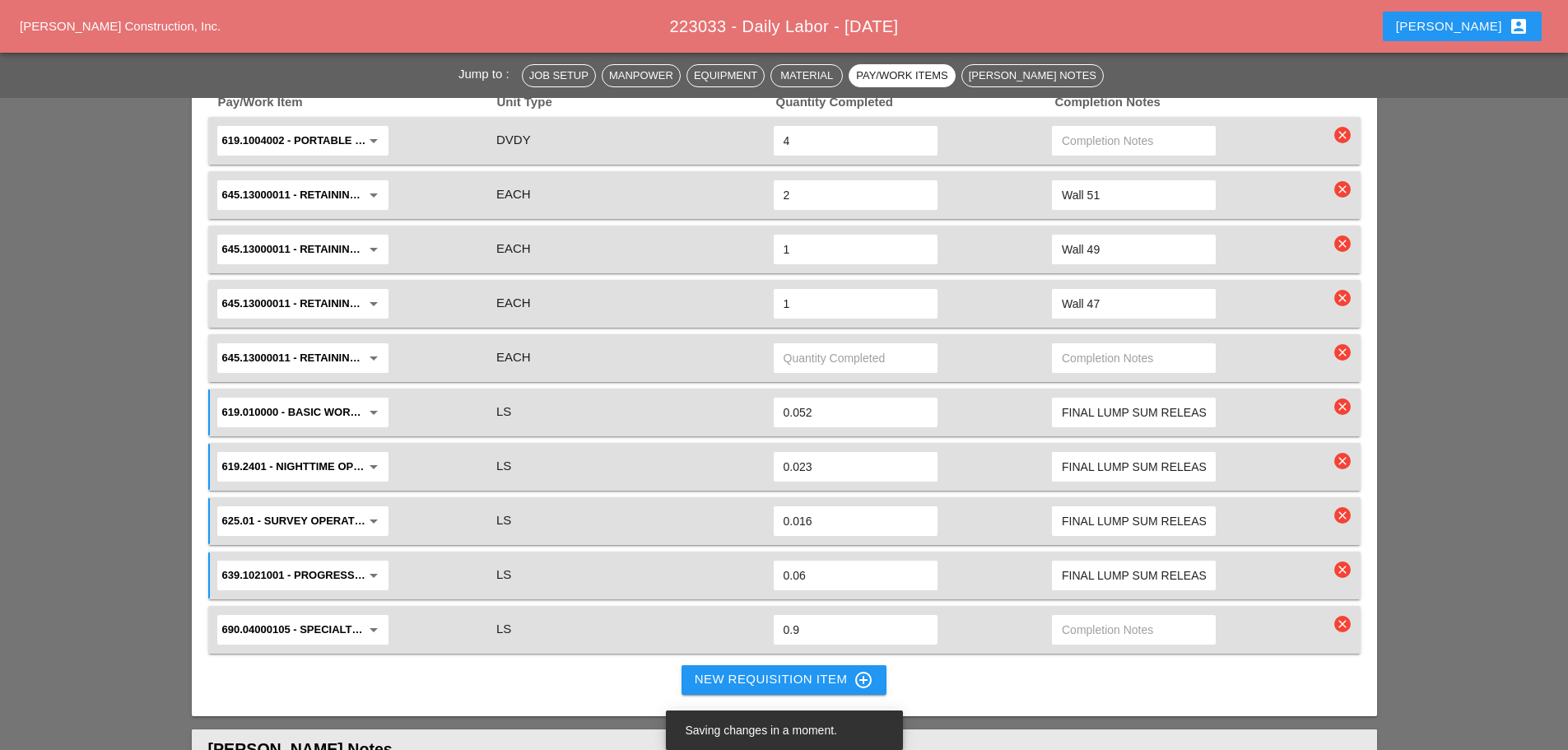
paste input "FINAL LUMP SUM RELEASE"
type input "FINAL LUMP SUM RELEASE"
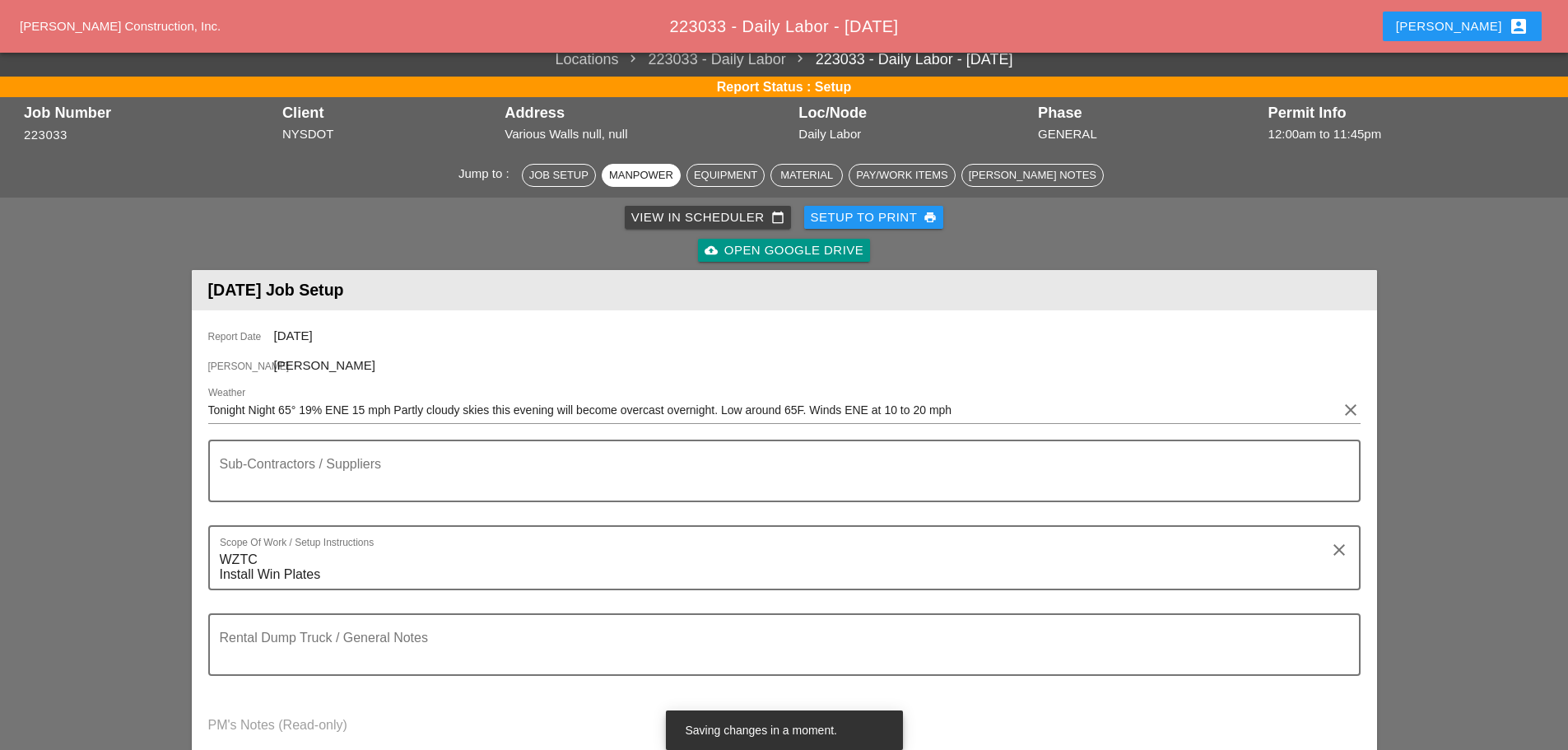
scroll to position [0, 0]
